Goal: Task Accomplishment & Management: Use online tool/utility

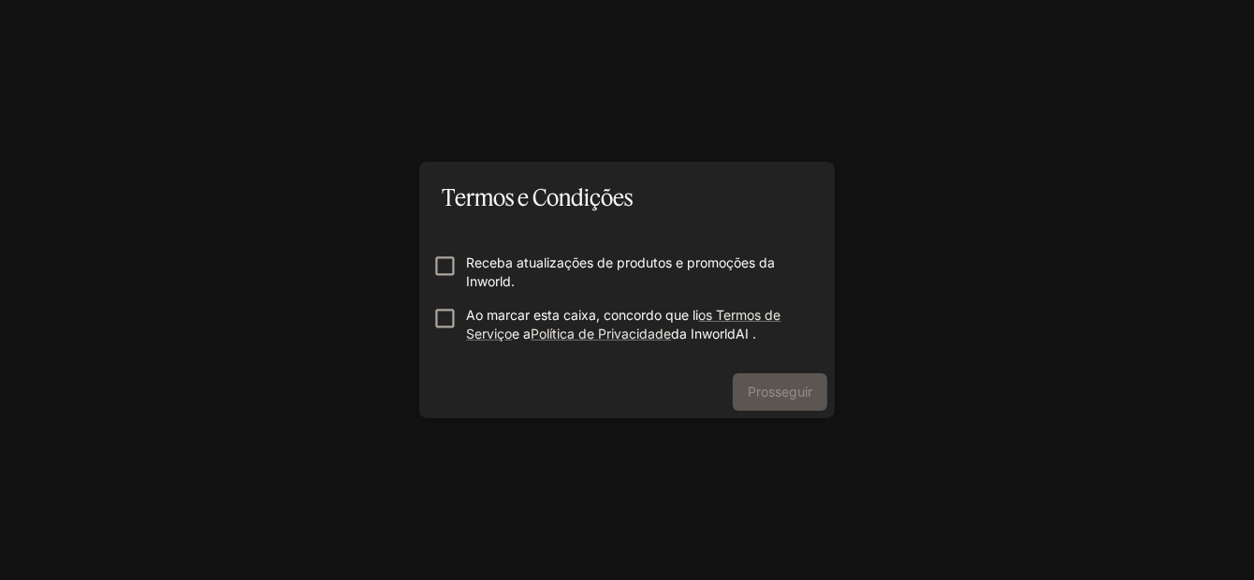
click at [471, 315] on font "Ao marcar esta caixa, concordo que li" at bounding box center [582, 315] width 232 height 16
drag, startPoint x: 473, startPoint y: 254, endPoint x: 484, endPoint y: 255, distance: 10.5
click at [480, 255] on font "Receba atualizações de produtos e promoções da Inworld." at bounding box center [620, 271] width 309 height 35
click at [776, 376] on button "Prosseguir" at bounding box center [779, 391] width 94 height 37
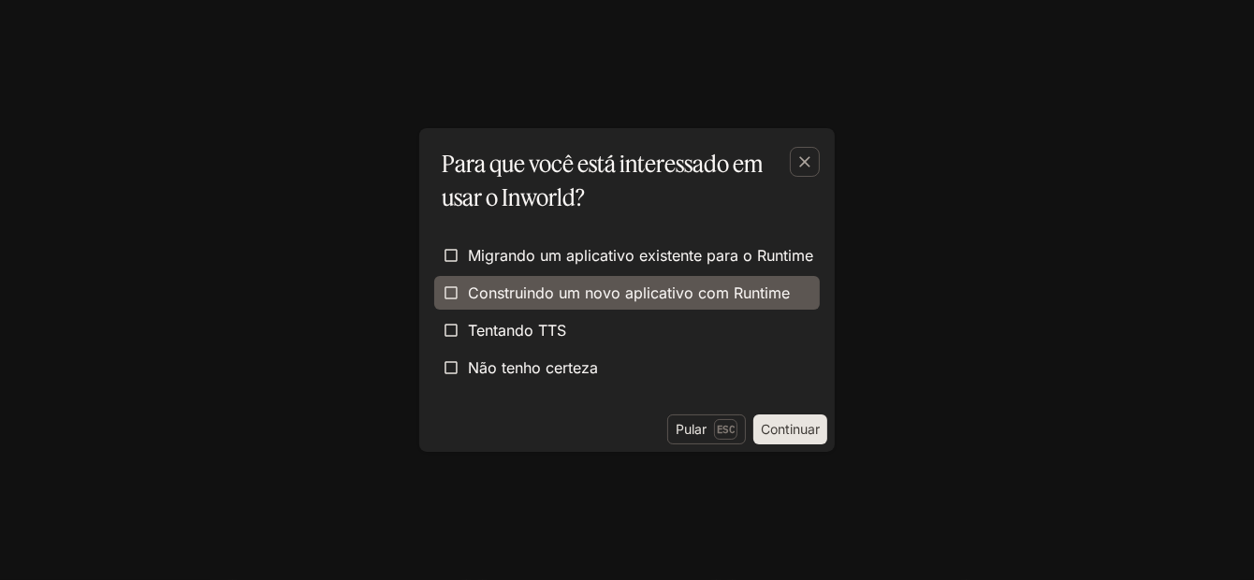
click at [730, 293] on font "Construindo um novo aplicativo com Runtime" at bounding box center [629, 292] width 322 height 19
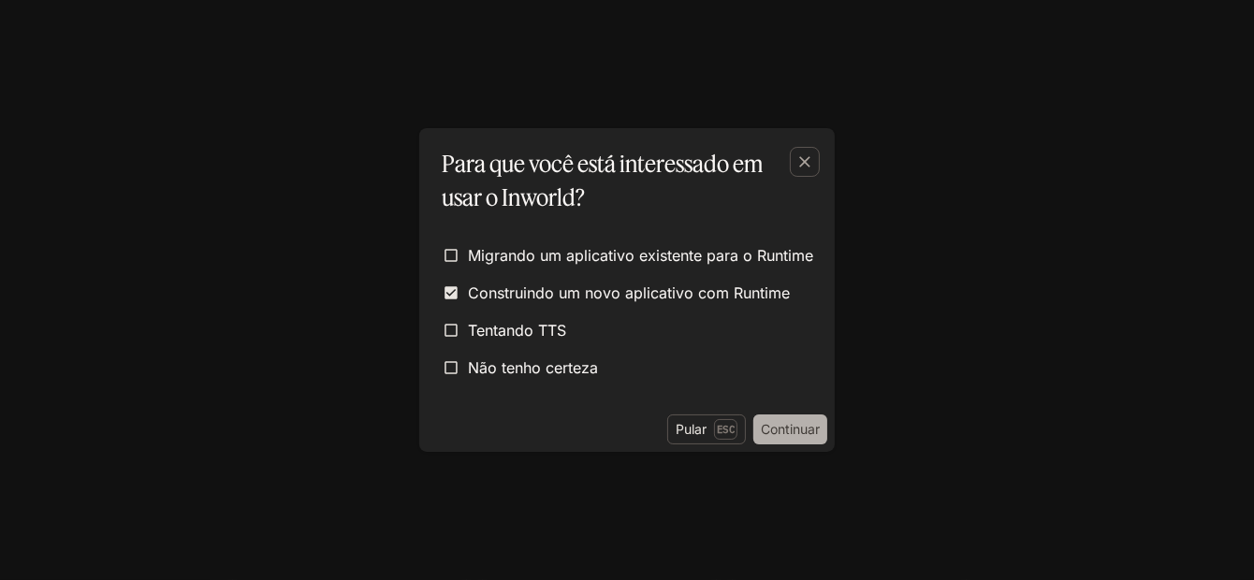
click at [807, 412] on div "Para que você está interessado em usar o Inworld? Migrando um aplicativo existe…" at bounding box center [626, 290] width 415 height 324
click at [783, 421] on font "Continuar" at bounding box center [790, 429] width 59 height 16
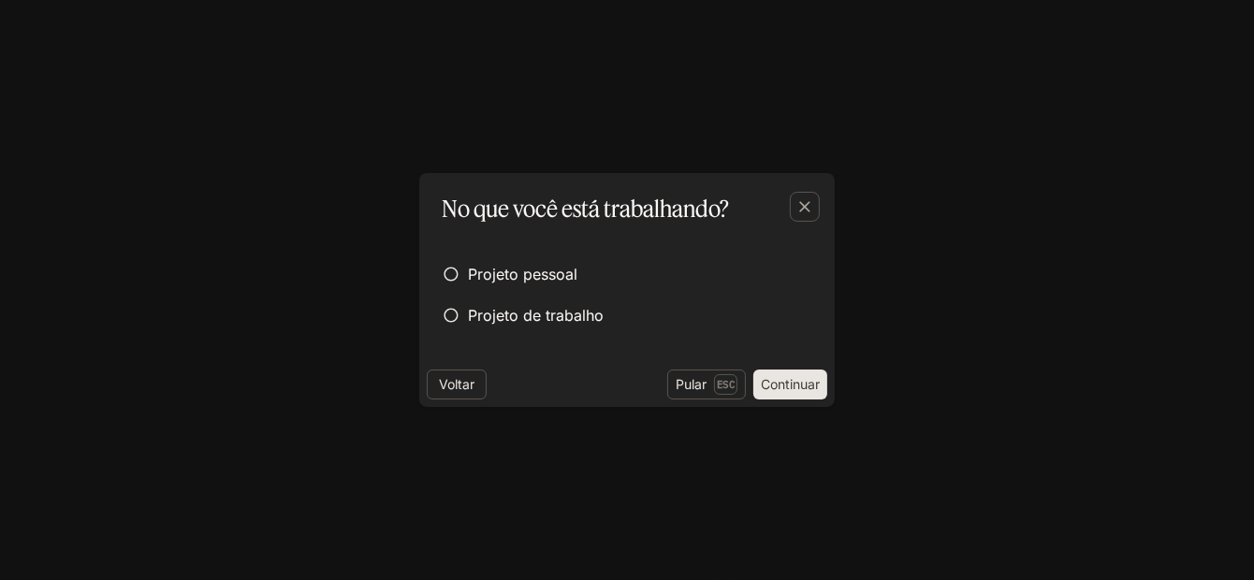
drag, startPoint x: 551, startPoint y: 301, endPoint x: 633, endPoint y: 359, distance: 100.7
click at [551, 305] on label "Projeto de trabalho" at bounding box center [626, 315] width 385 height 34
click at [824, 378] on button "Continuar" at bounding box center [790, 385] width 74 height 30
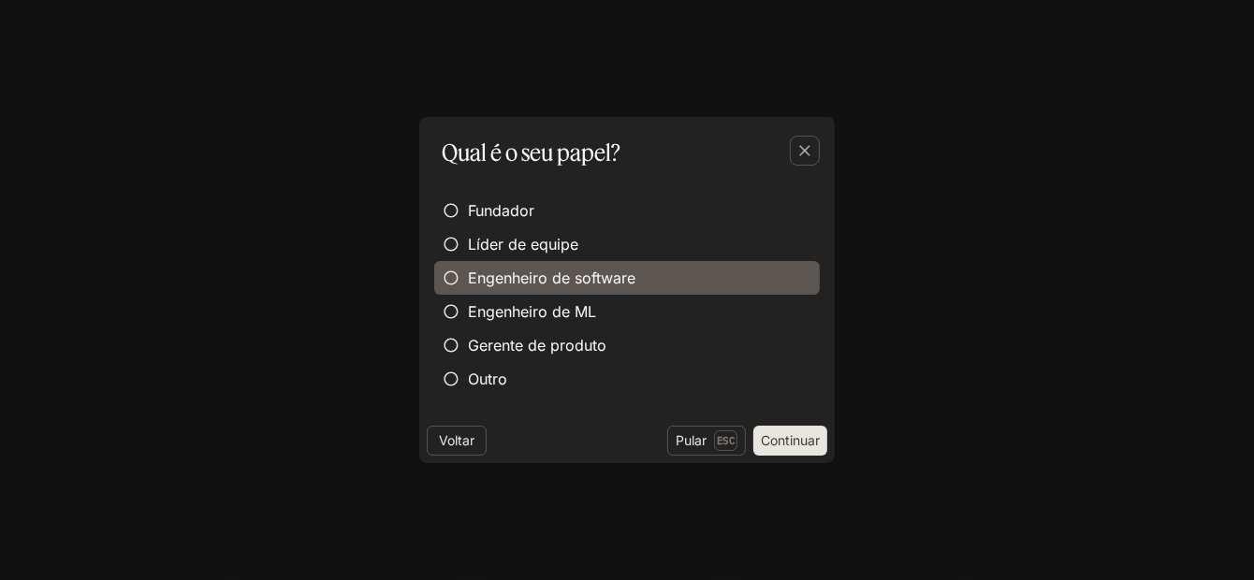
click at [669, 263] on label "Engenheiro de software" at bounding box center [626, 278] width 385 height 34
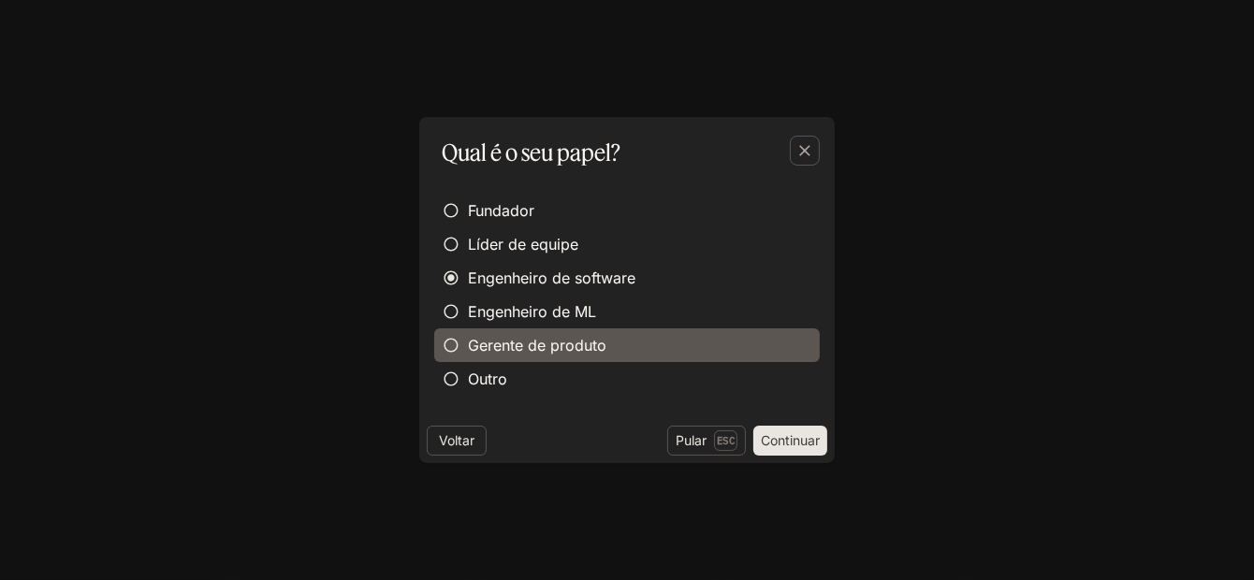
drag, startPoint x: 658, startPoint y: 313, endPoint x: 662, endPoint y: 346, distance: 33.1
click at [658, 315] on label "Engenheiro de ML" at bounding box center [626, 312] width 385 height 34
click at [673, 355] on label "Gerente de produto" at bounding box center [626, 345] width 385 height 34
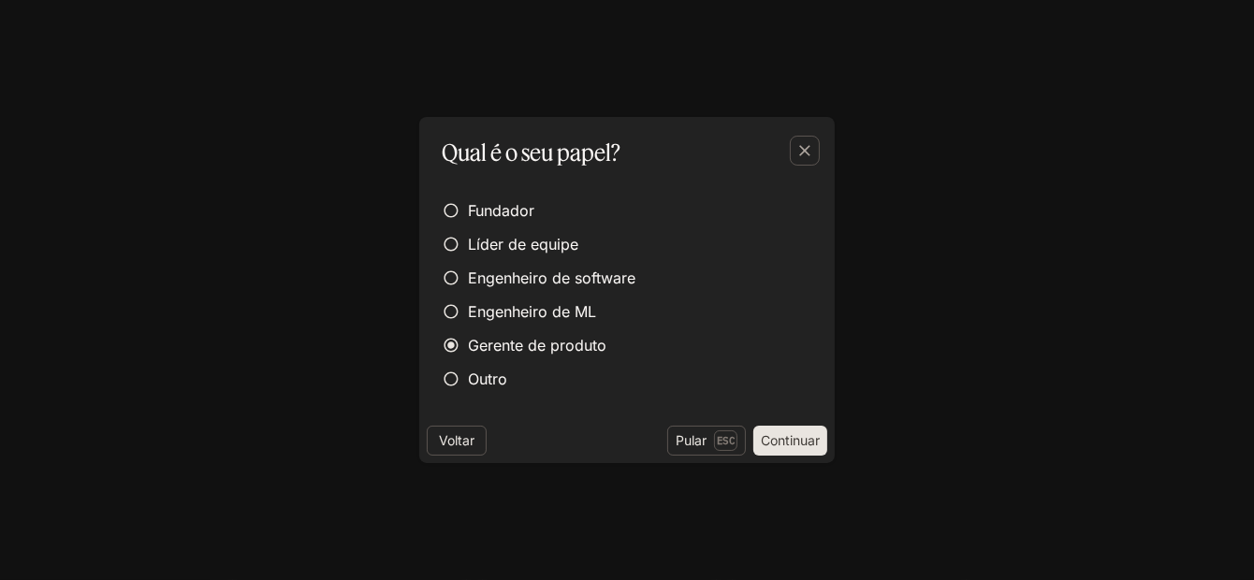
click at [788, 452] on button "Continuar" at bounding box center [790, 441] width 74 height 30
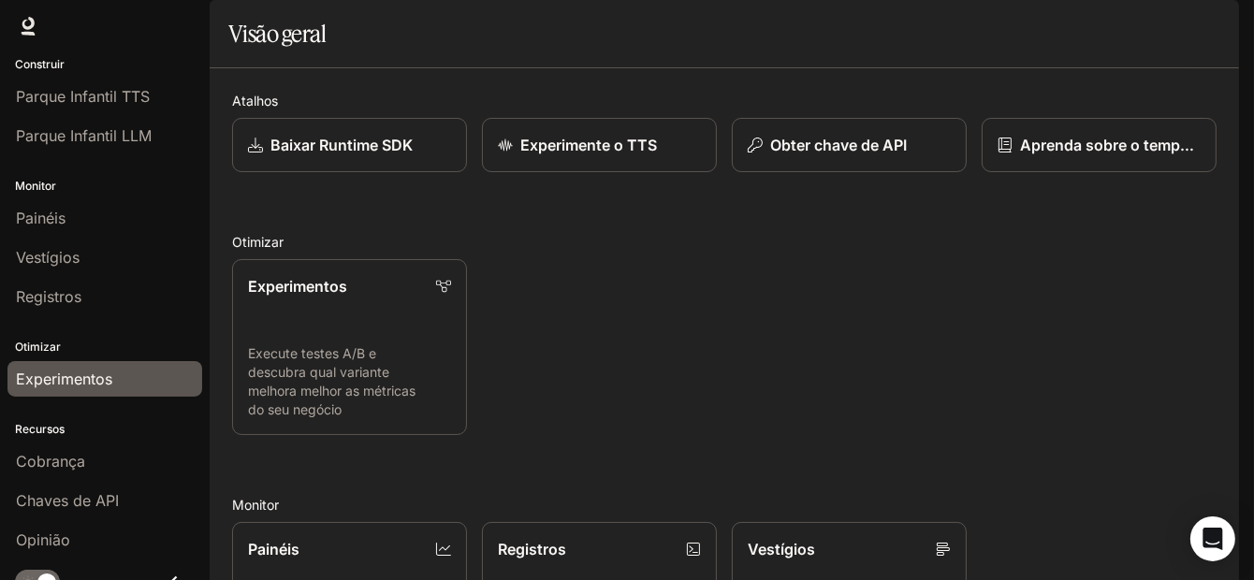
scroll to position [67, 0]
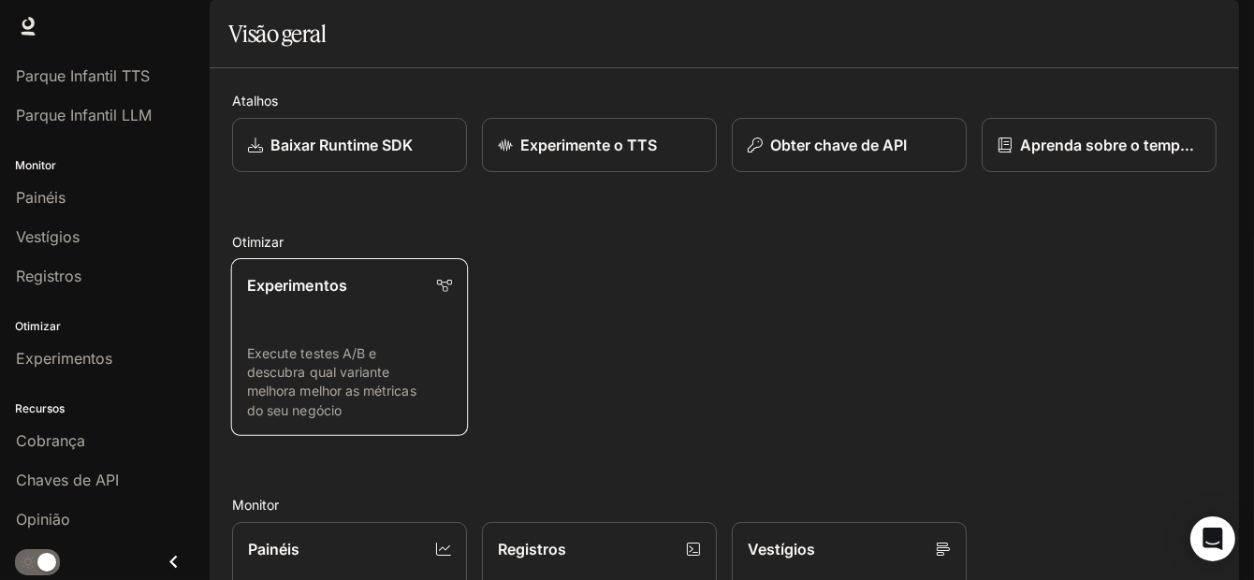
click at [367, 391] on link "Experimentos Execute testes A/B e descubra qual variante melhora melhor as métr…" at bounding box center [350, 347] width 238 height 178
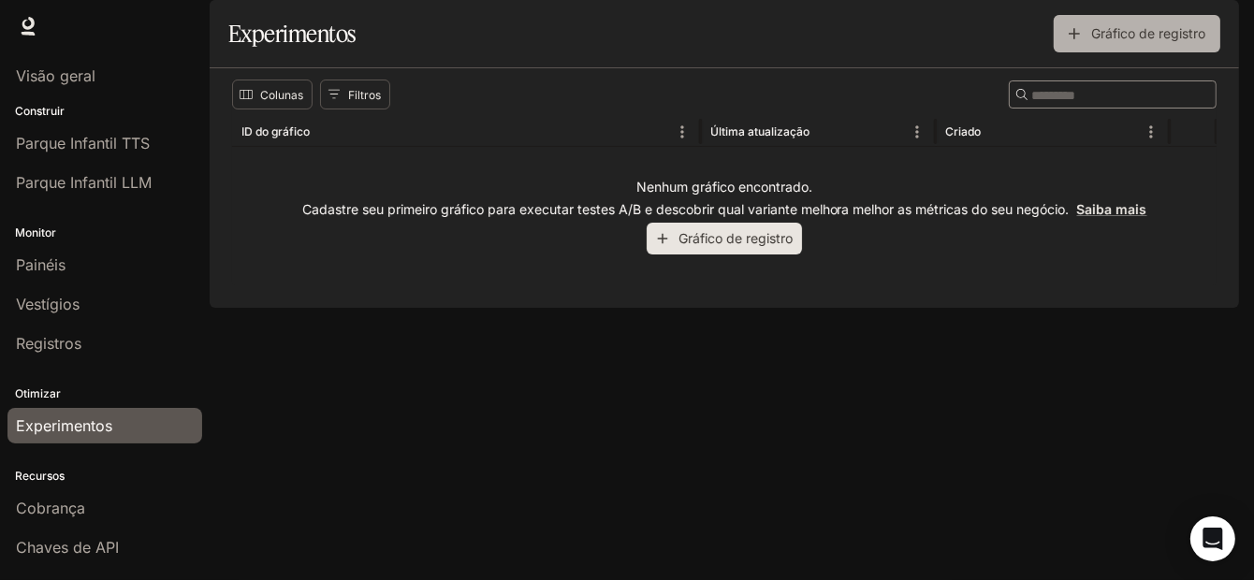
click at [1107, 41] on font "Gráfico de registro" at bounding box center [1148, 33] width 114 height 16
